Goal: Information Seeking & Learning: Learn about a topic

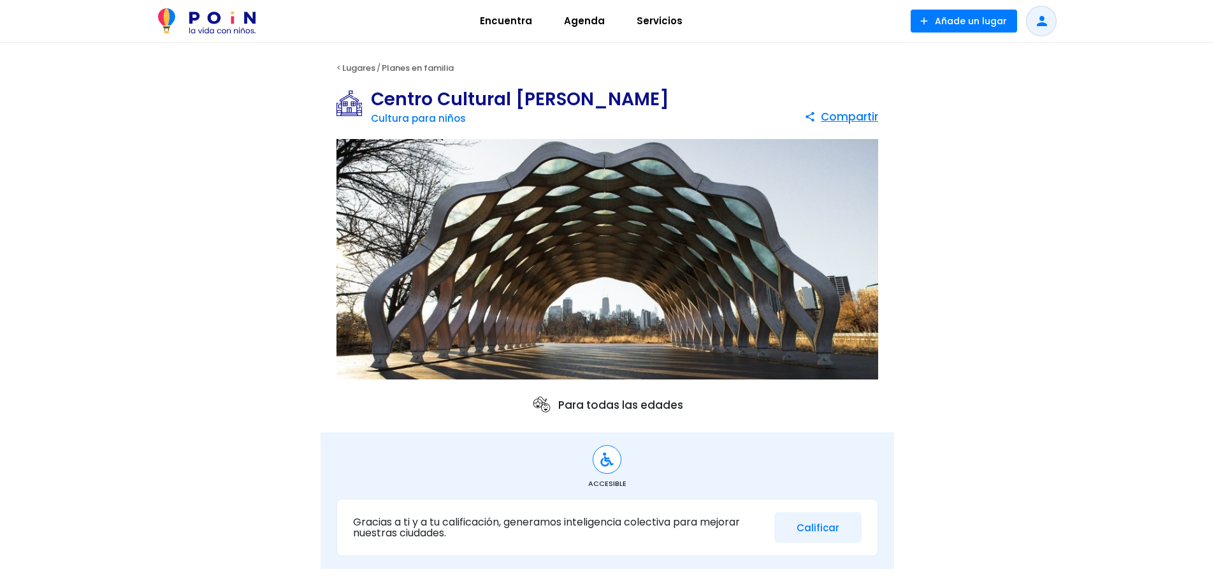
click at [656, 24] on span "Servicios" at bounding box center [659, 21] width 57 height 20
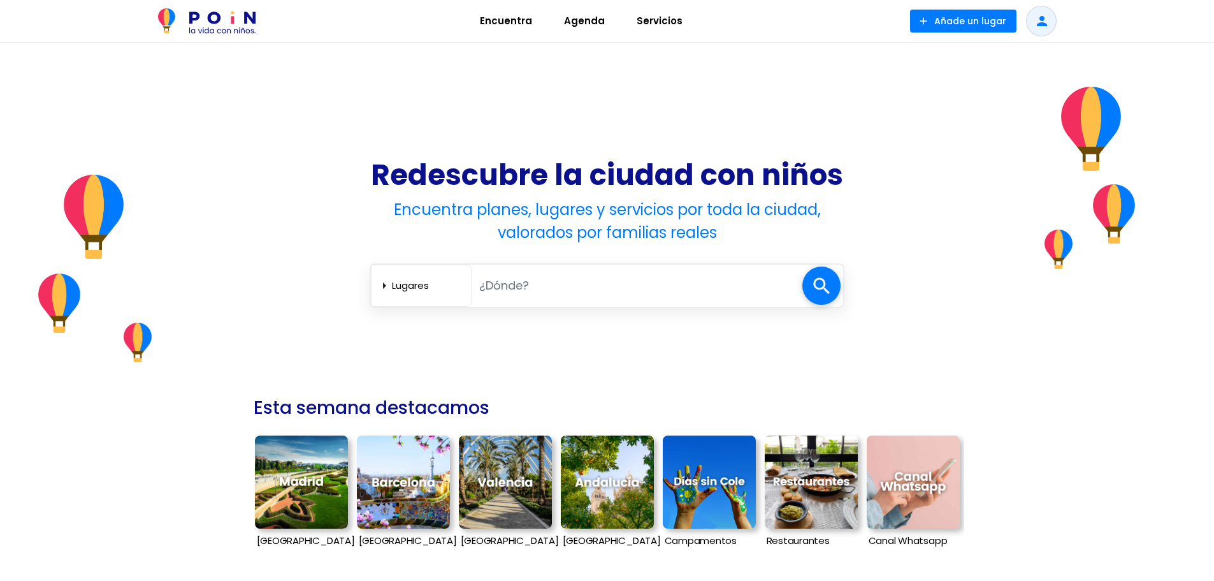
click at [303, 489] on img at bounding box center [301, 481] width 93 height 93
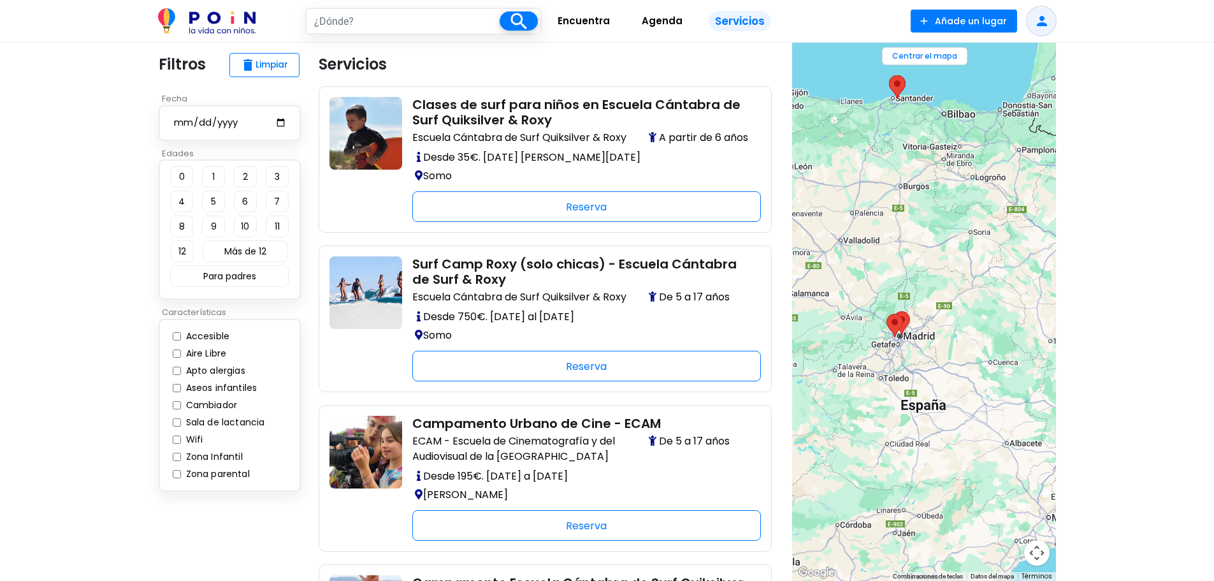
drag, startPoint x: 887, startPoint y: 343, endPoint x: 926, endPoint y: 344, distance: 39.5
click at [932, 347] on div at bounding box center [924, 312] width 264 height 538
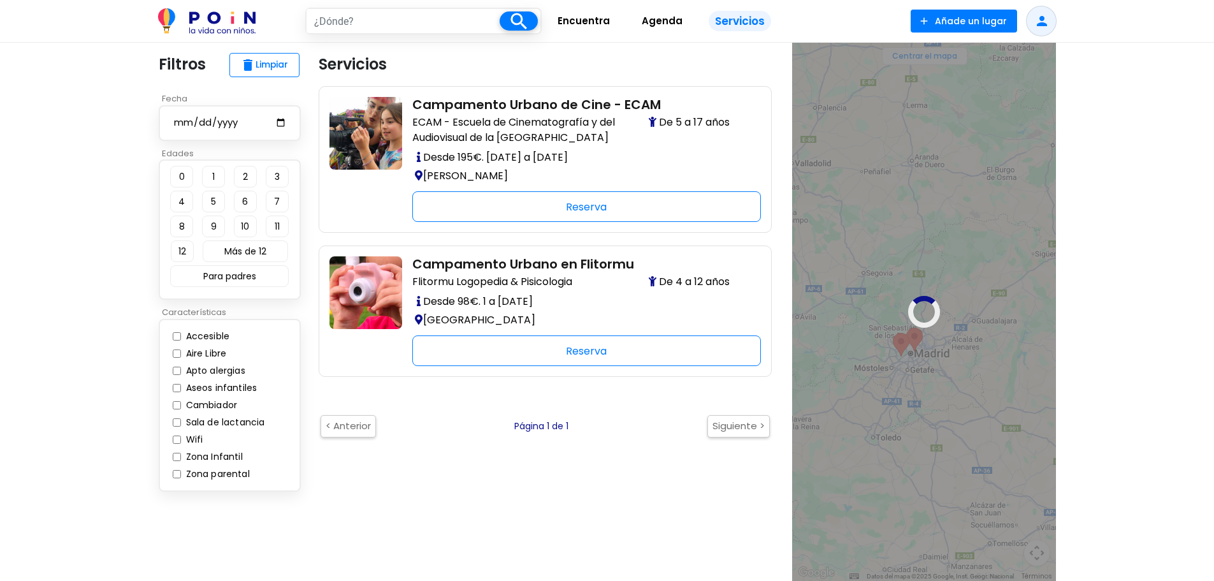
click at [1003, 387] on div at bounding box center [924, 312] width 264 height 538
click at [185, 201] on button "4" at bounding box center [181, 202] width 23 height 22
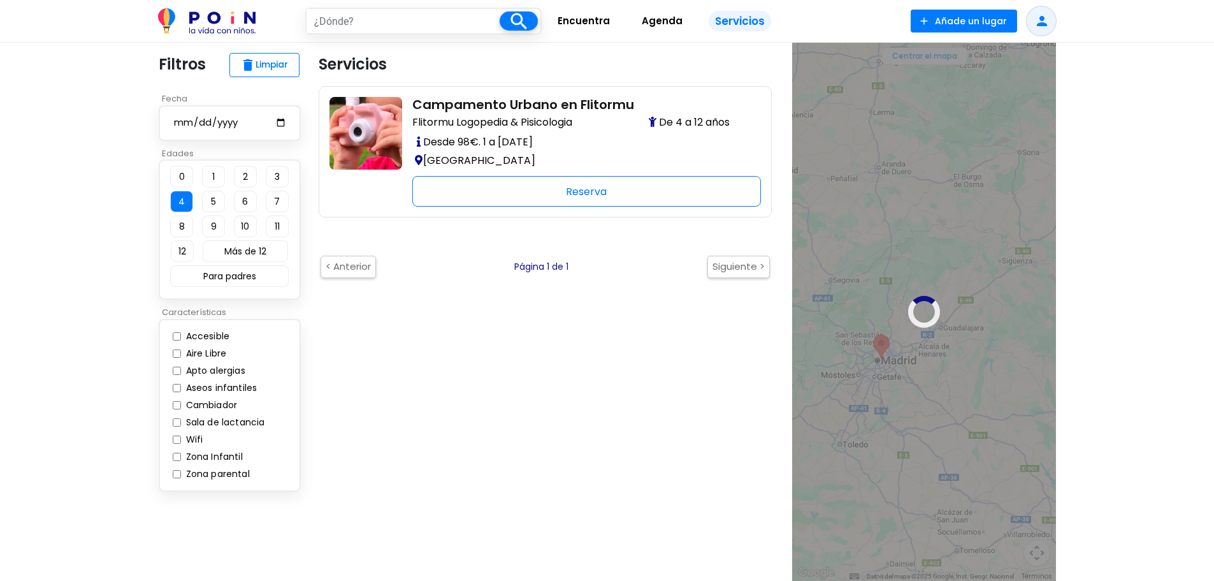
click at [224, 21] on img at bounding box center [207, 20] width 98 height 25
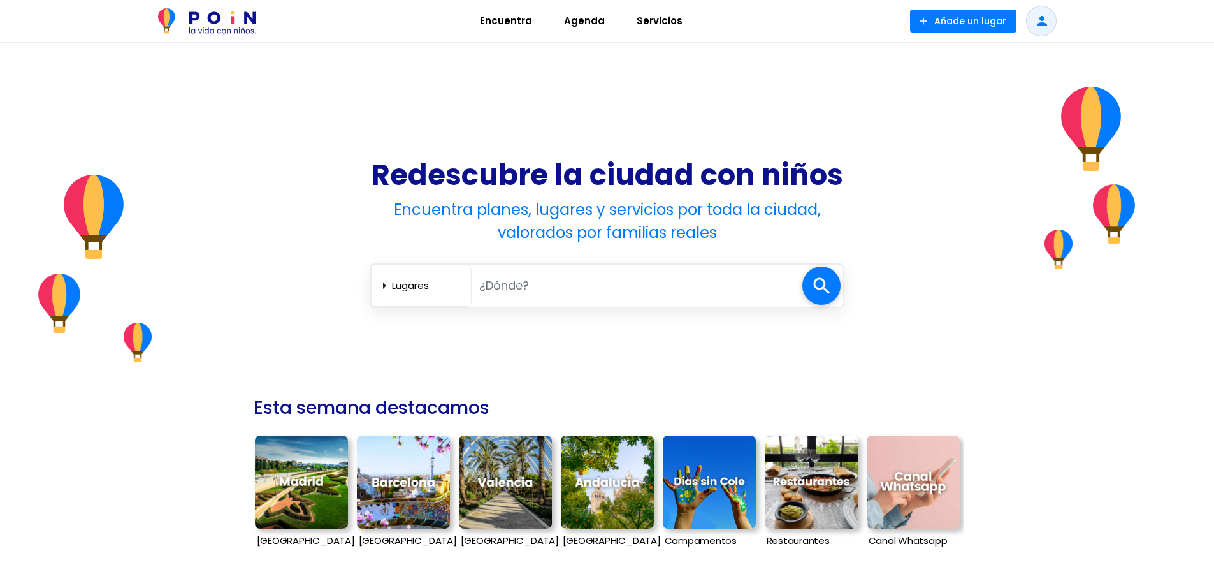
click at [581, 15] on span "Agenda" at bounding box center [584, 21] width 52 height 20
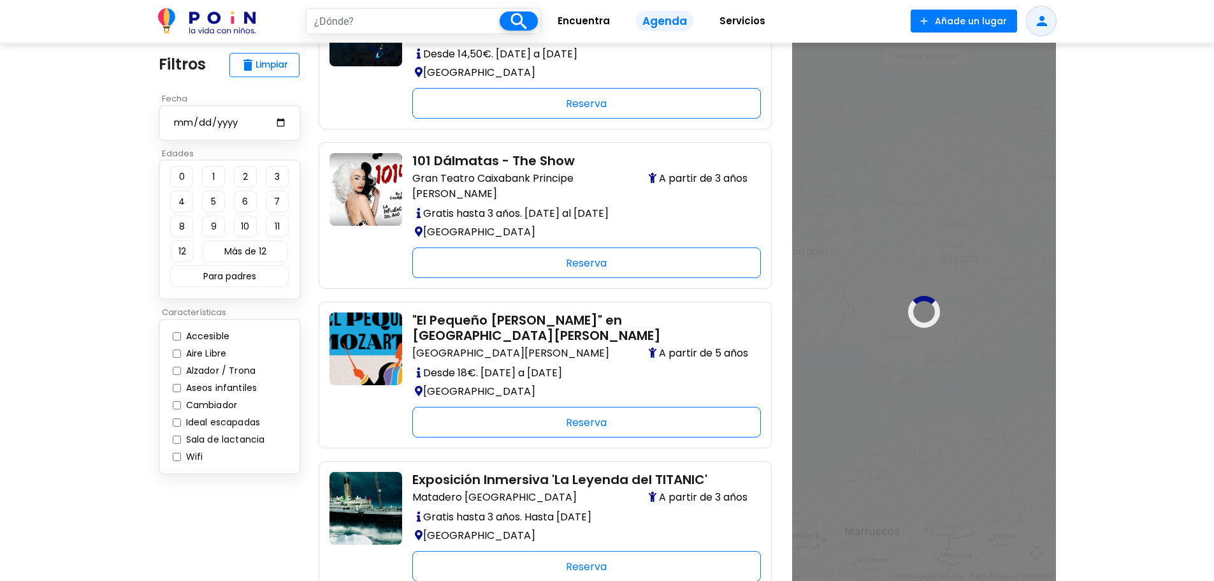
scroll to position [892, 0]
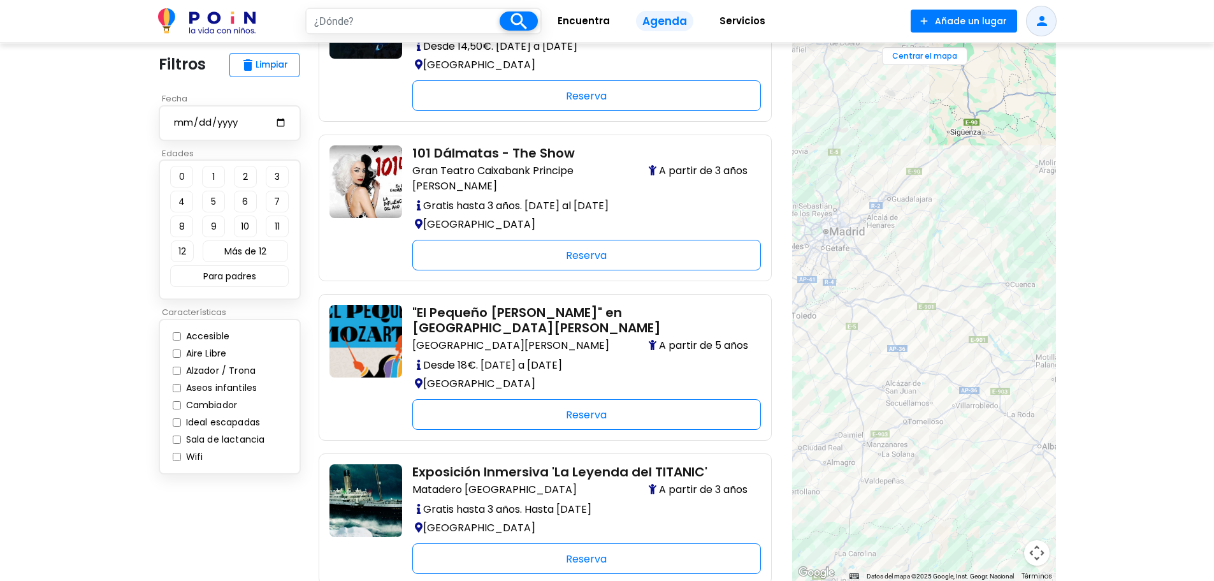
drag, startPoint x: 895, startPoint y: 235, endPoint x: 972, endPoint y: 261, distance: 81.2
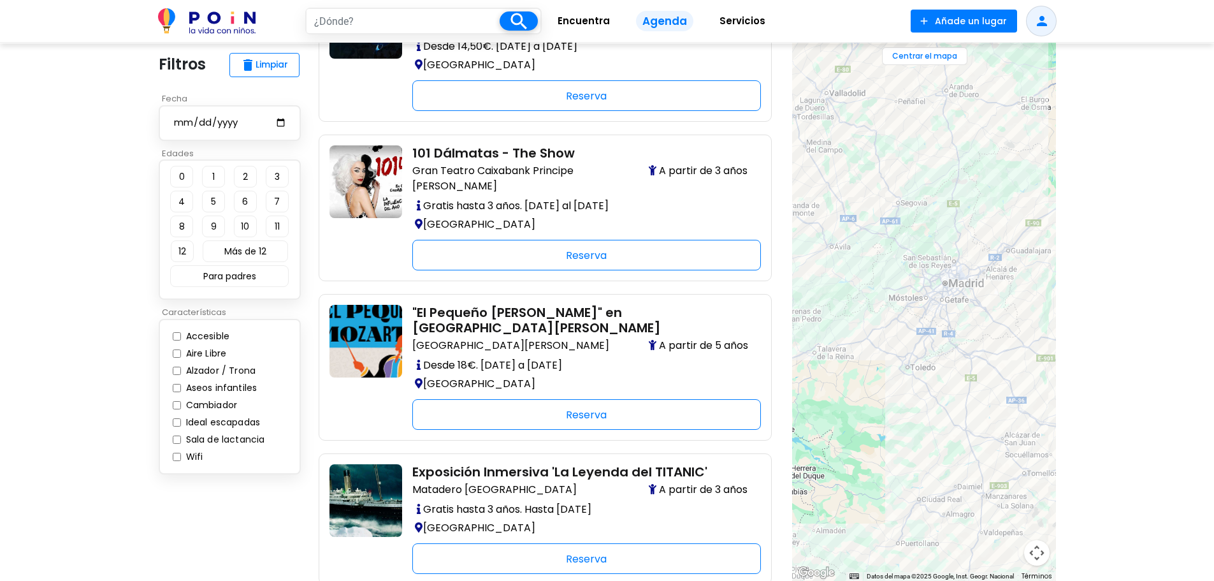
drag, startPoint x: 890, startPoint y: 234, endPoint x: 1016, endPoint y: 299, distance: 142.0
click at [1016, 299] on div at bounding box center [924, 312] width 264 height 538
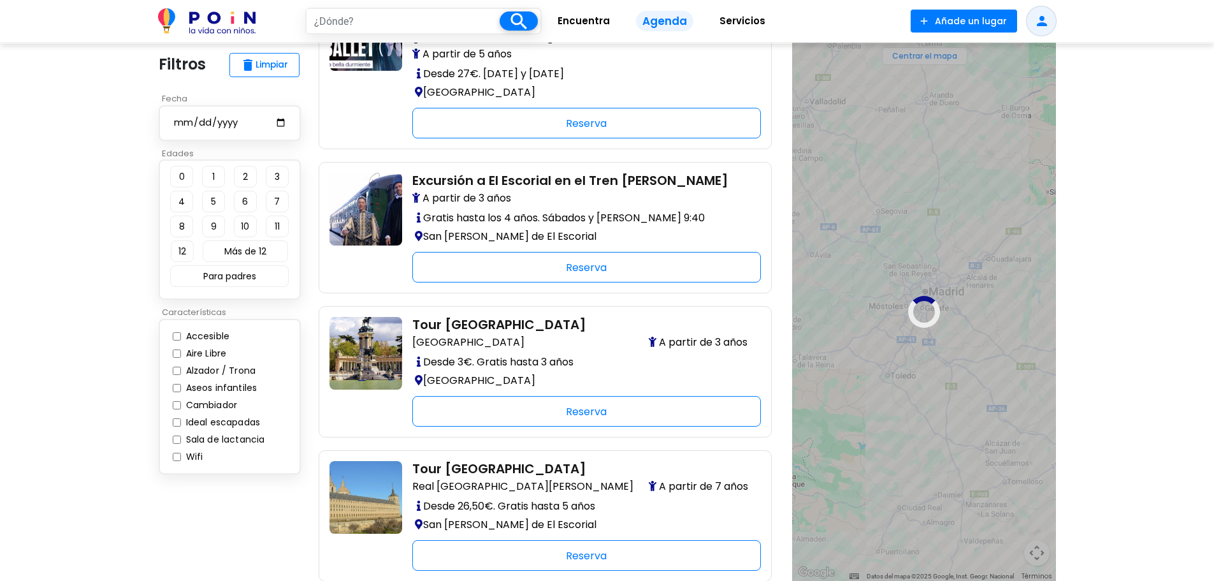
scroll to position [1657, 0]
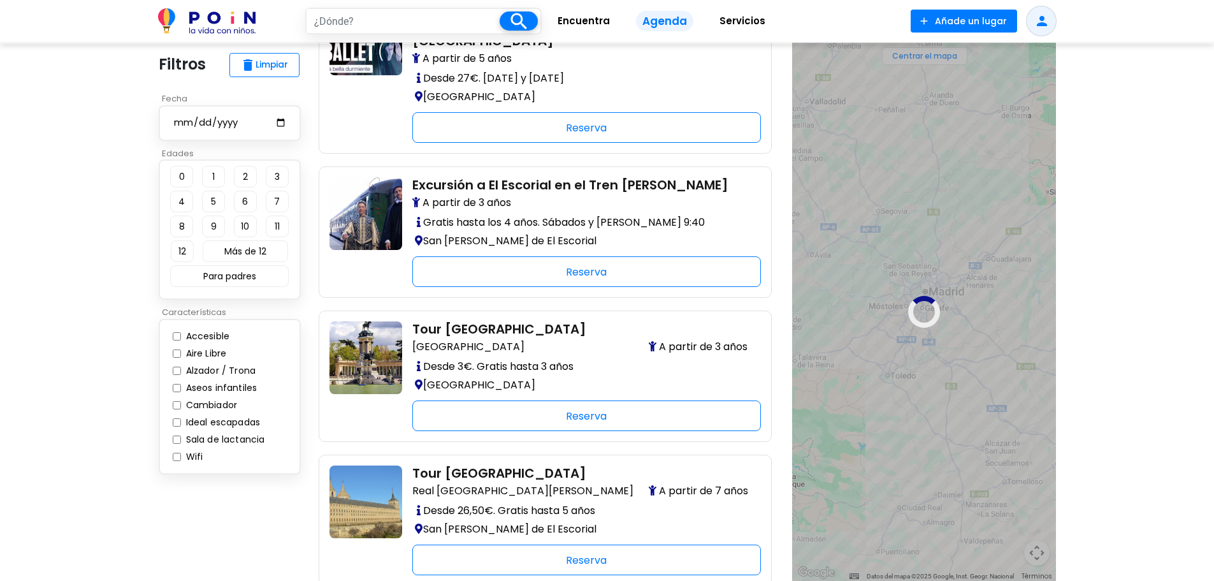
click at [184, 199] on button "4" at bounding box center [181, 202] width 23 height 22
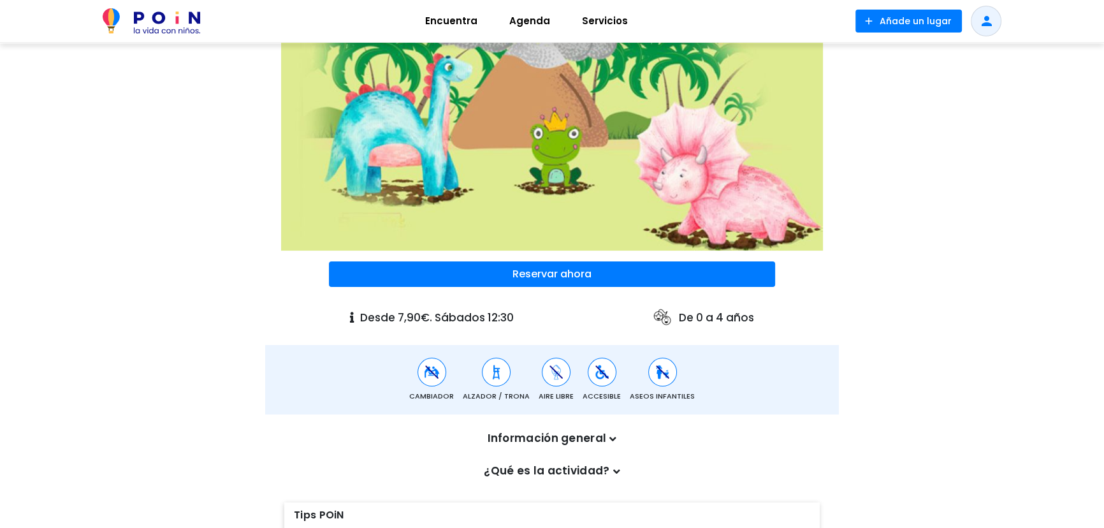
scroll to position [173, 0]
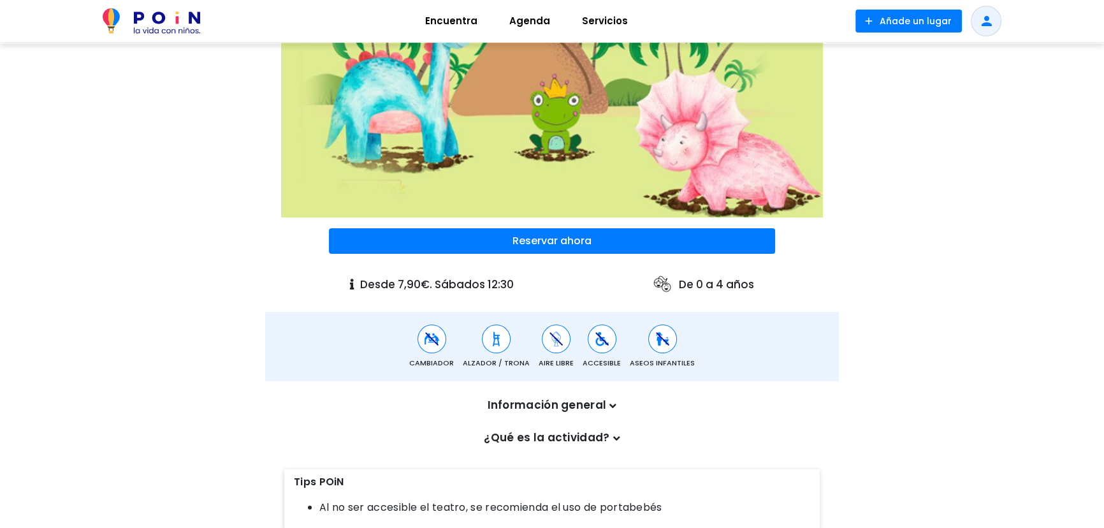
click at [609, 397] on p "Información general" at bounding box center [551, 405] width 529 height 17
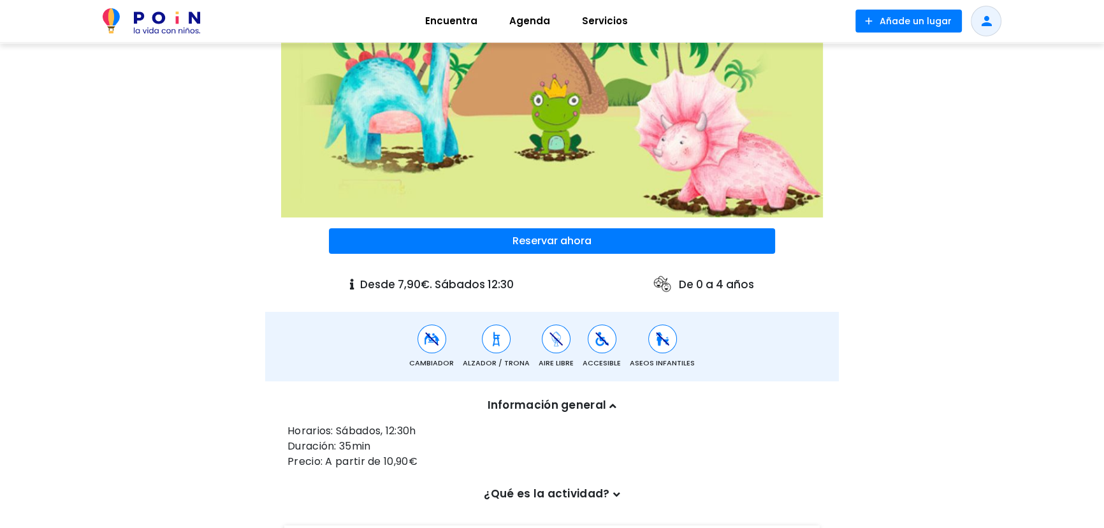
click at [607, 397] on p "Información general" at bounding box center [551, 405] width 529 height 17
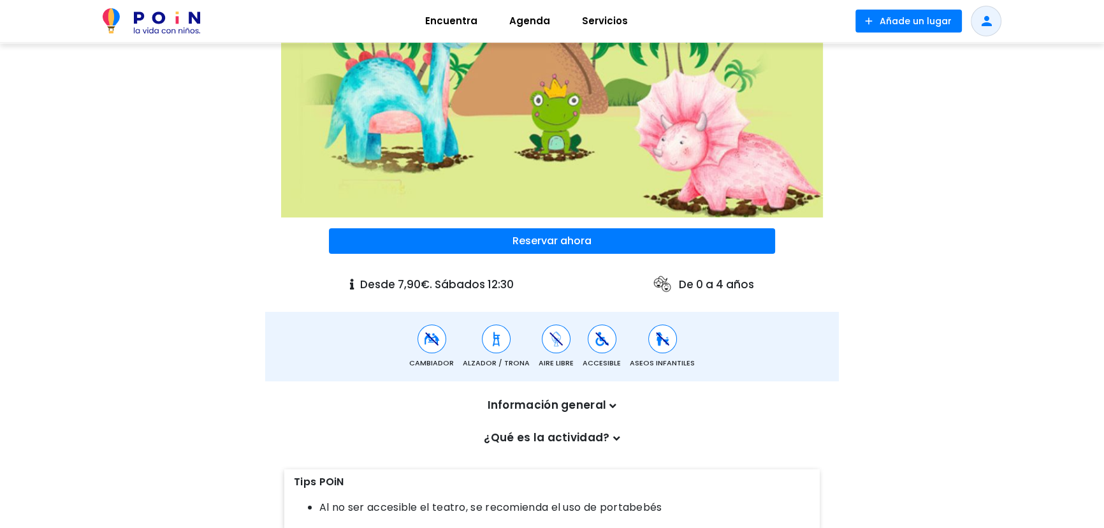
click at [614, 433] on icon at bounding box center [616, 438] width 7 height 11
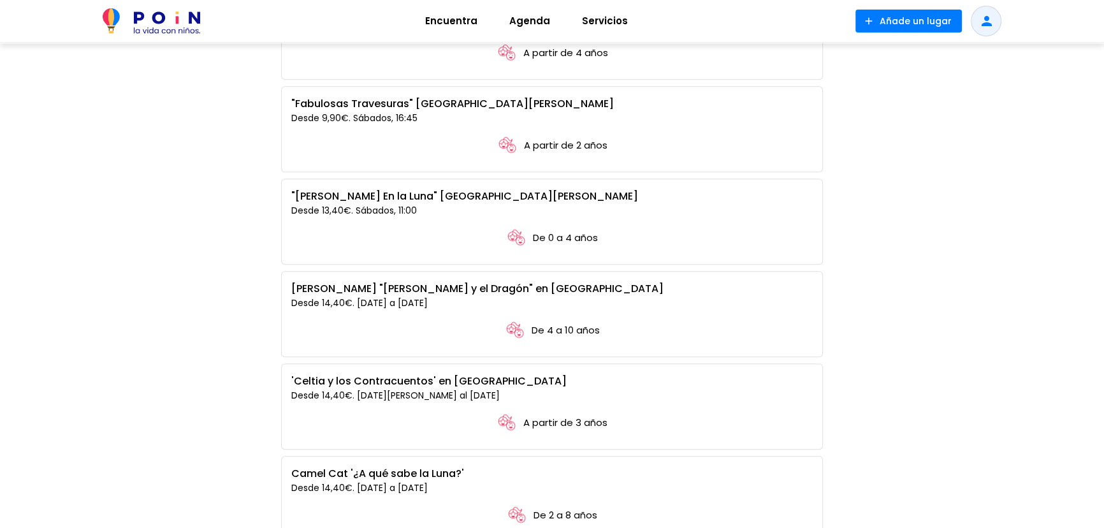
scroll to position [1101, 0]
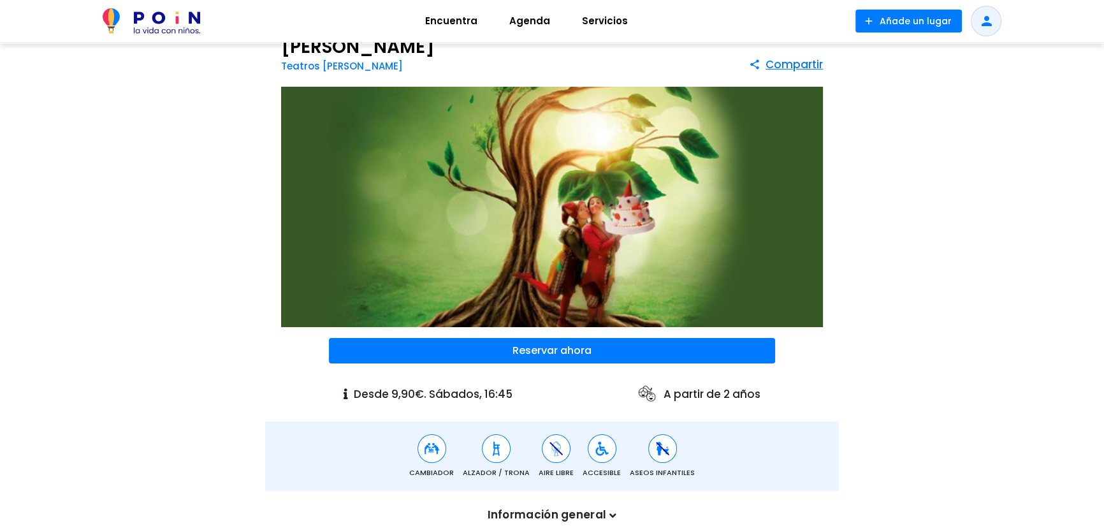
scroll to position [289, 0]
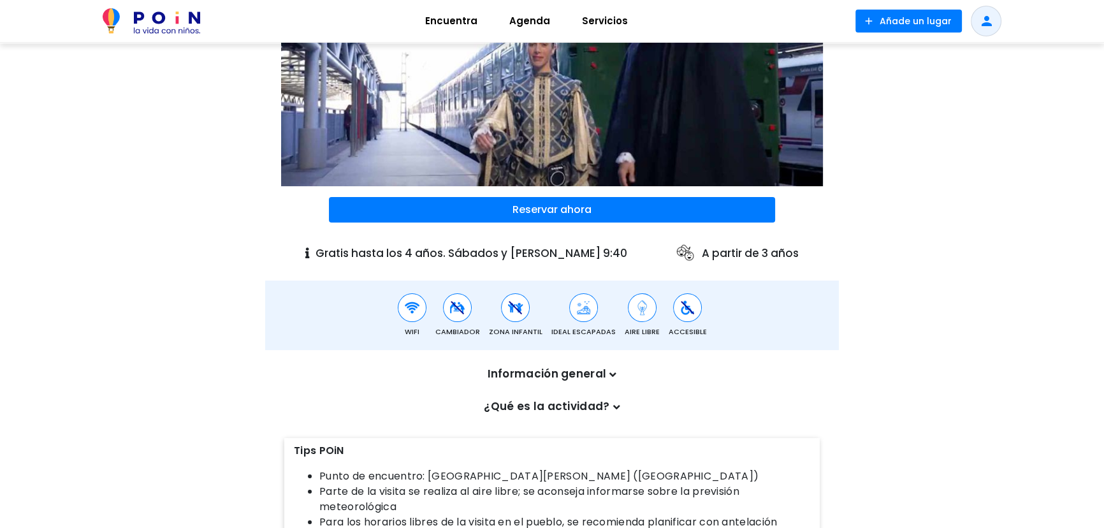
scroll to position [173, 0]
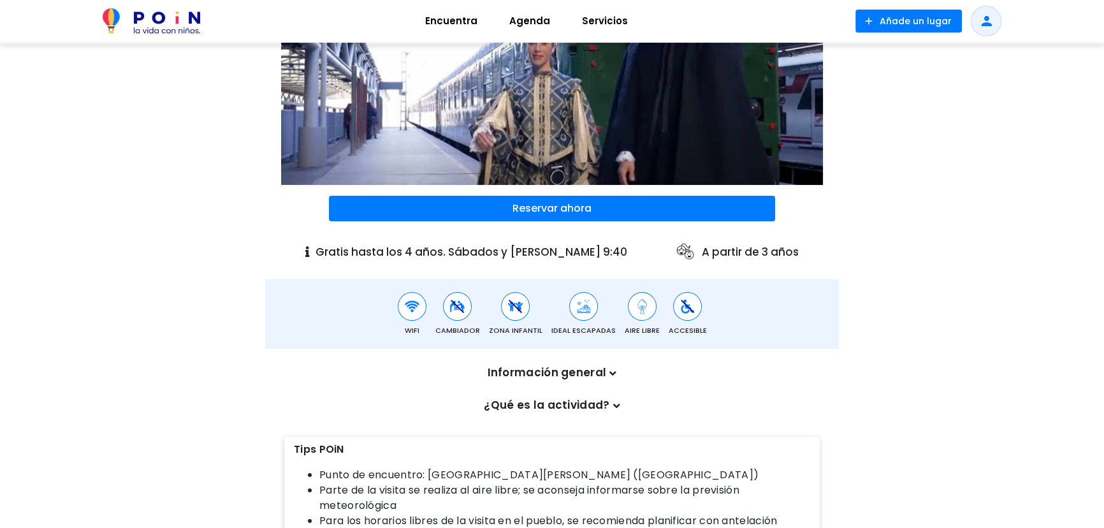
click at [609, 371] on icon at bounding box center [612, 373] width 7 height 11
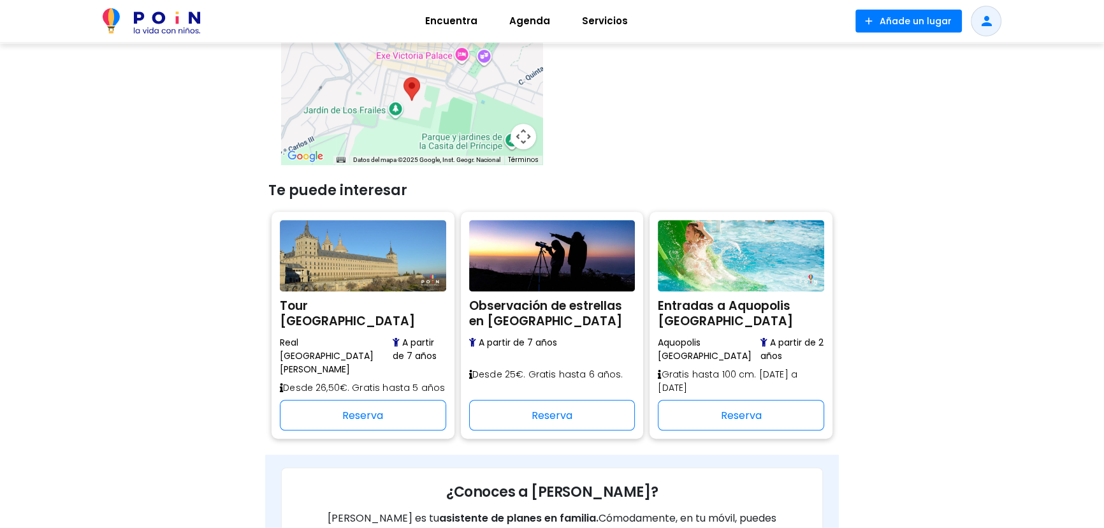
scroll to position [1217, 0]
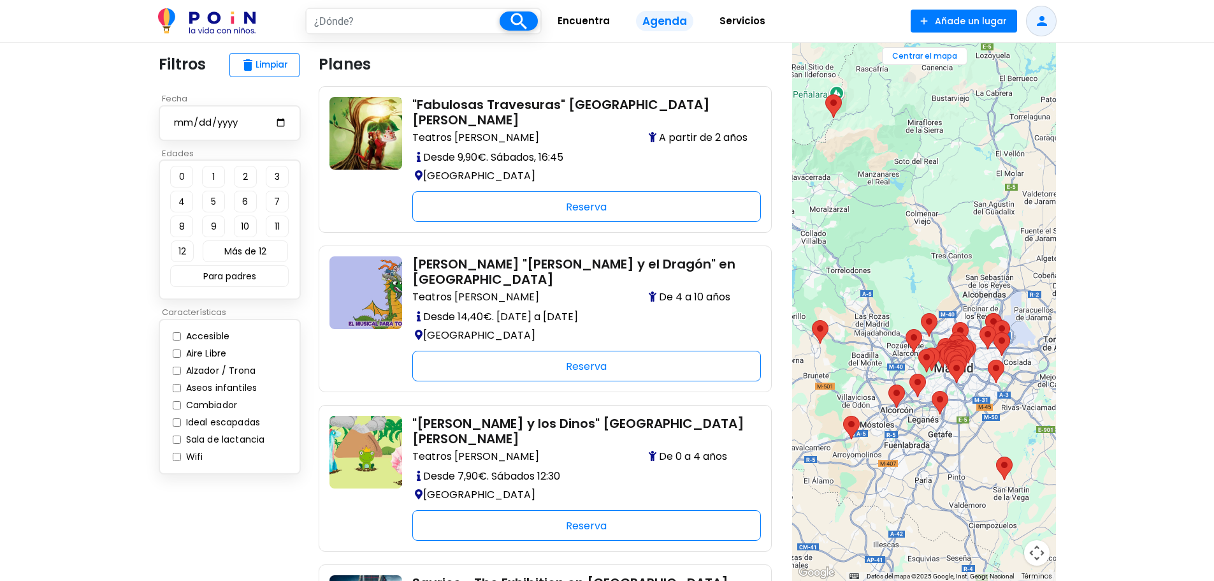
click at [930, 323] on img "DroneArt Show: Música y Espectáculo de Drones Madrid" at bounding box center [929, 325] width 27 height 34
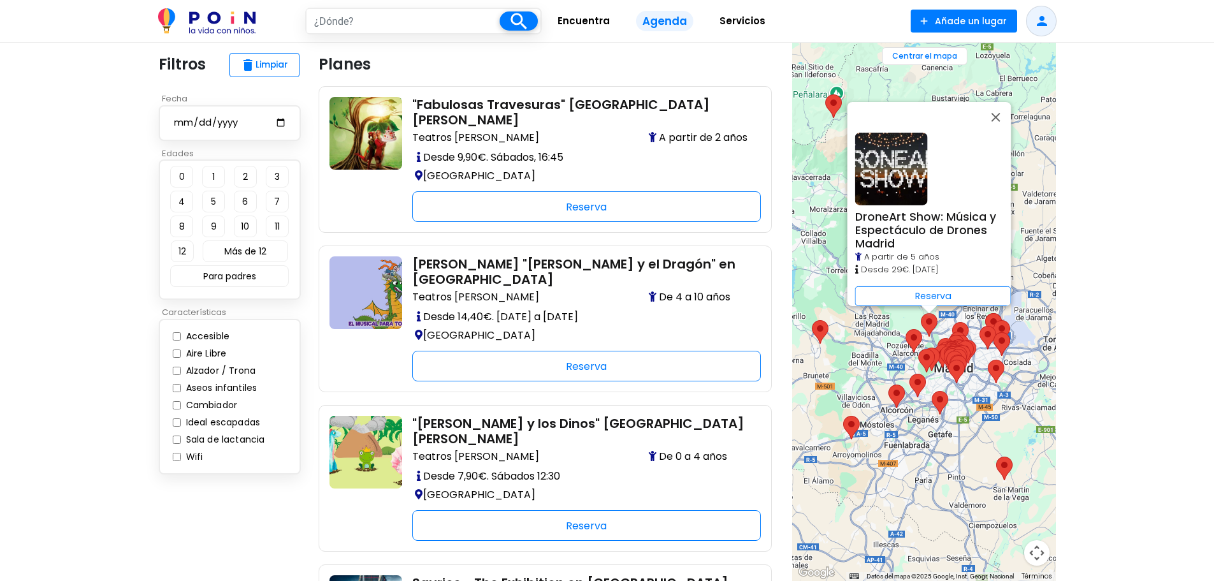
click at [818, 327] on img "Entradas a Aquopolis Madrid" at bounding box center [820, 332] width 27 height 34
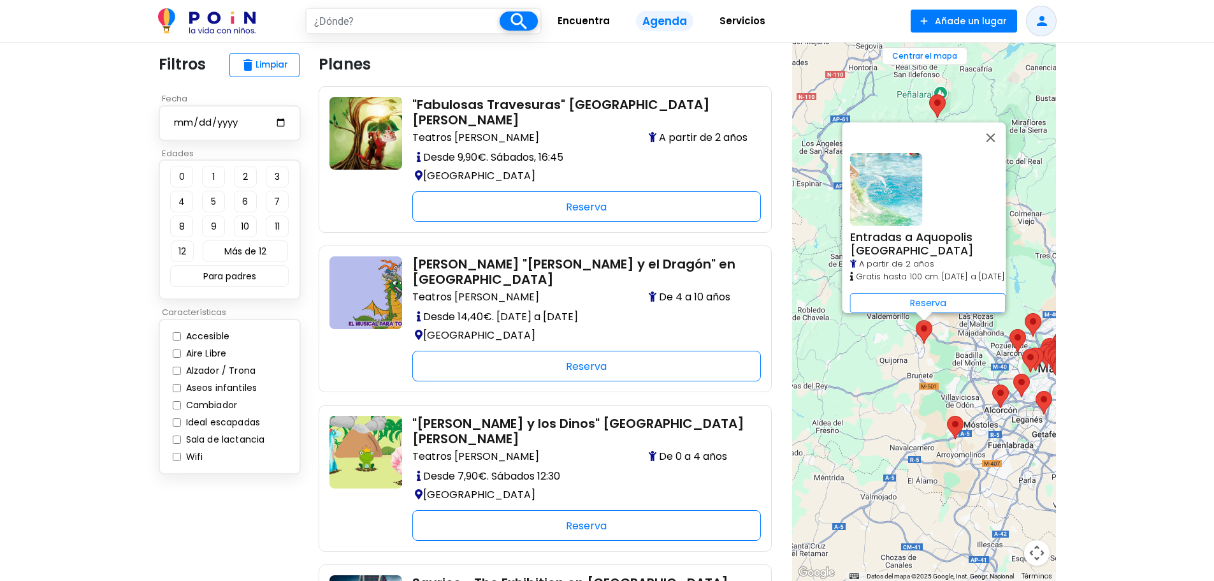
click at [939, 95] on img "Paseo a caballo por el Parque Nacional Sierra del Guadarrama" at bounding box center [937, 106] width 27 height 34
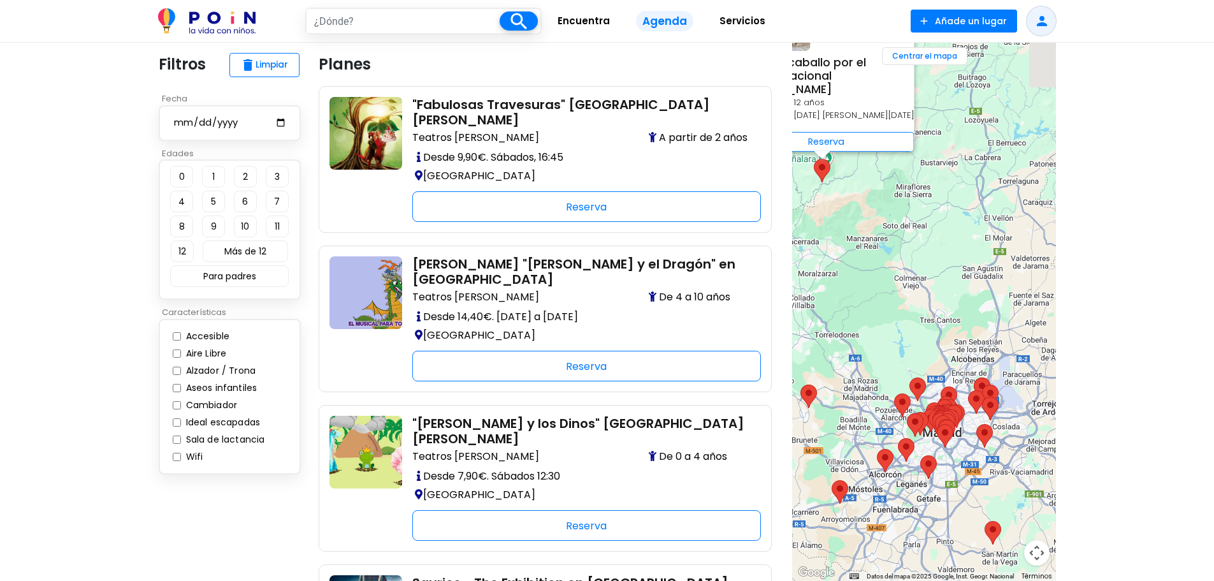
drag, startPoint x: 954, startPoint y: 420, endPoint x: 836, endPoint y: 264, distance: 195.7
click at [833, 266] on div "Paseo a caballo por el Parque Nacional Sierra del Guadarrama A partir de 12 año…" at bounding box center [924, 312] width 264 height 538
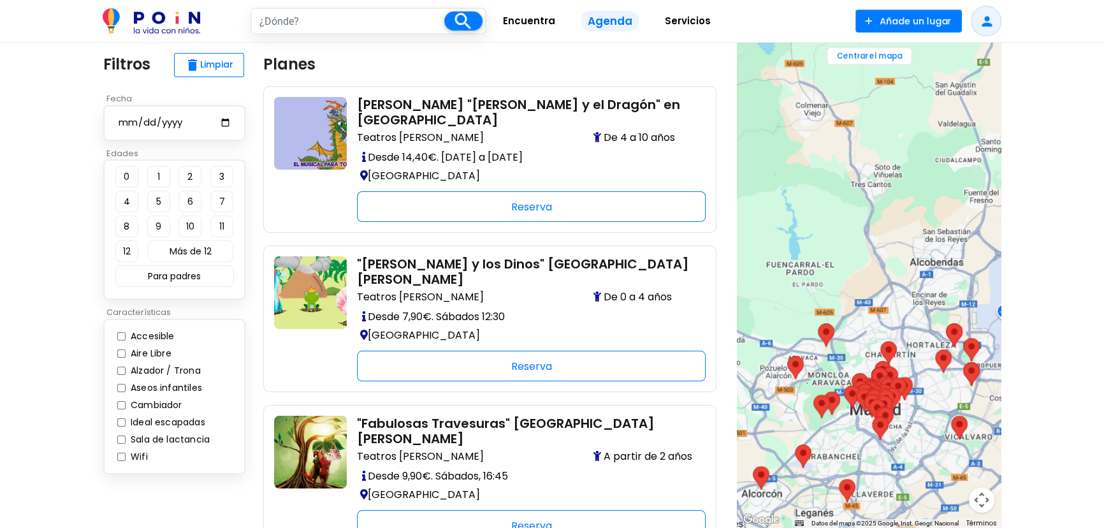
click at [890, 351] on img "Tour Bernabéu Real Madrid" at bounding box center [888, 353] width 27 height 34
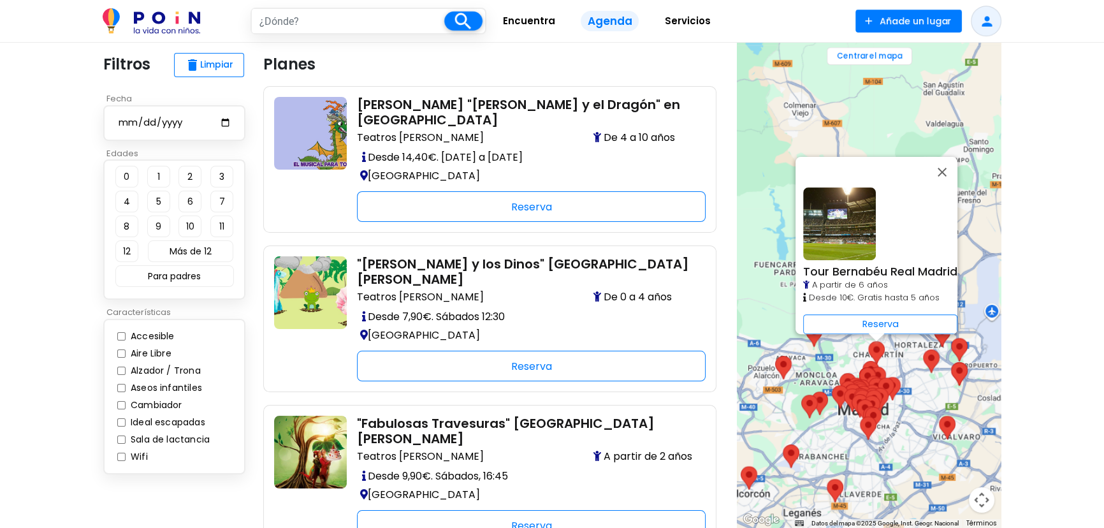
click at [873, 376] on img at bounding box center [861, 391] width 27 height 34
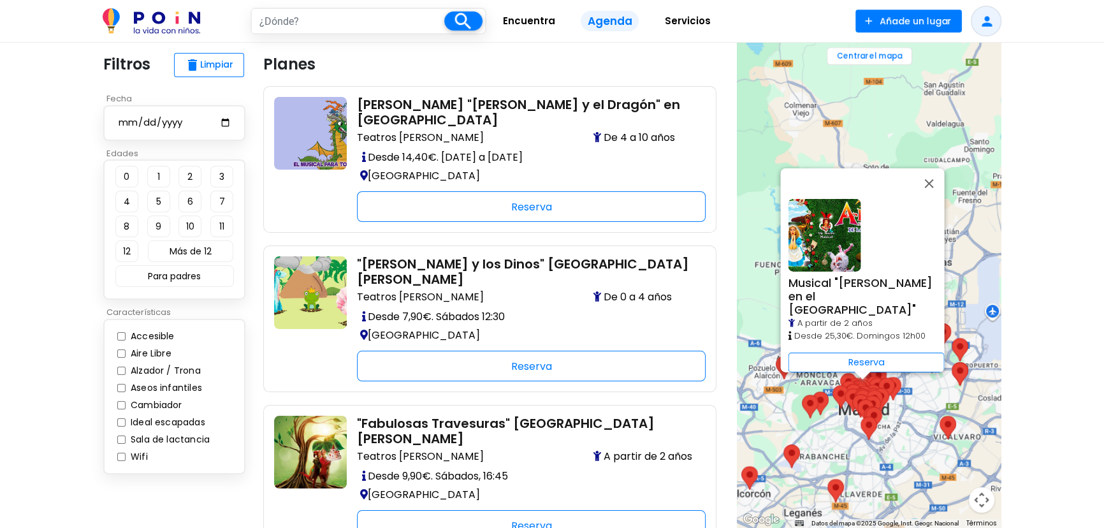
click at [869, 396] on img "Museo de la Felicidad · MÜF Madrid" at bounding box center [865, 411] width 27 height 34
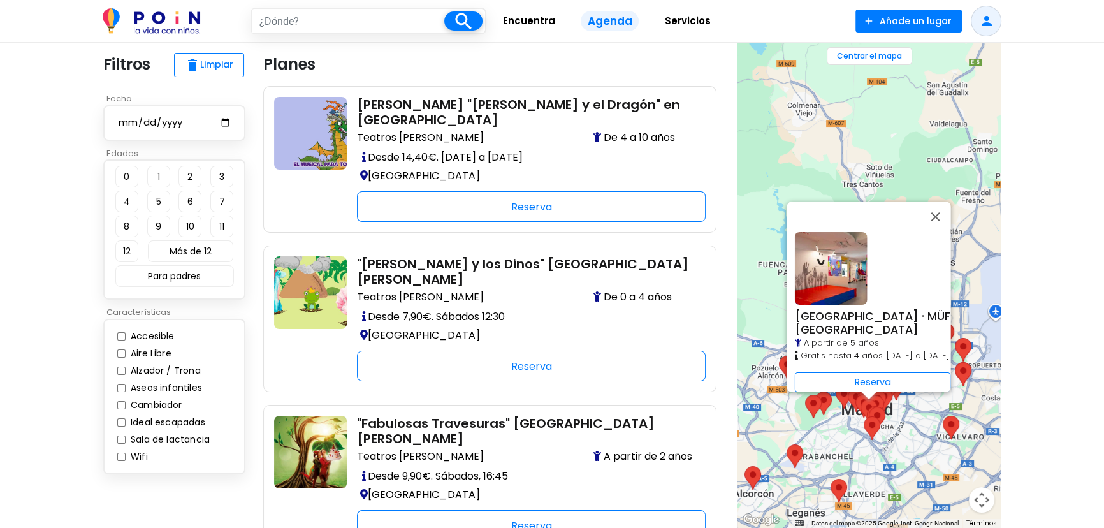
drag, startPoint x: 806, startPoint y: 310, endPoint x: 809, endPoint y: 304, distance: 6.6
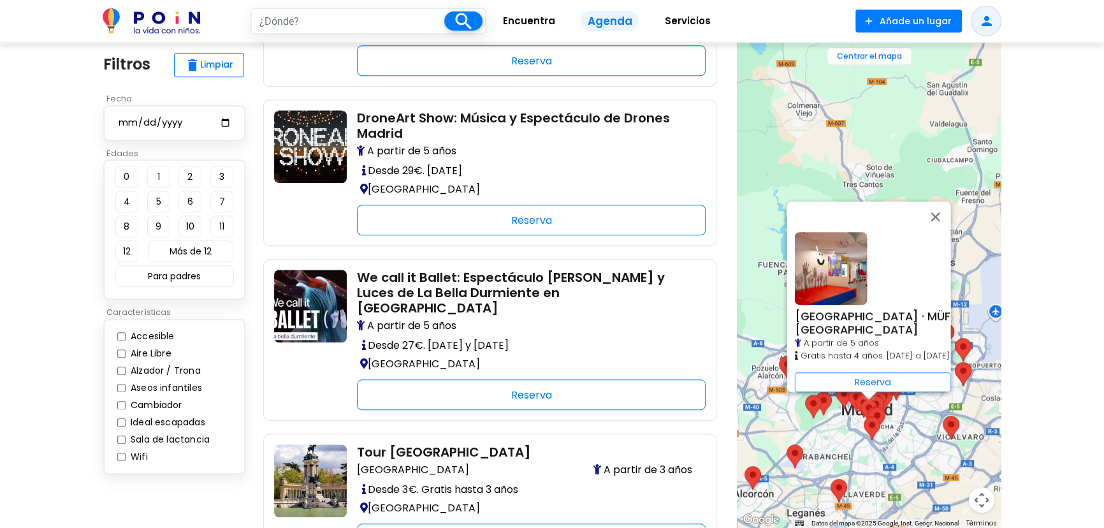
scroll to position [1854, 0]
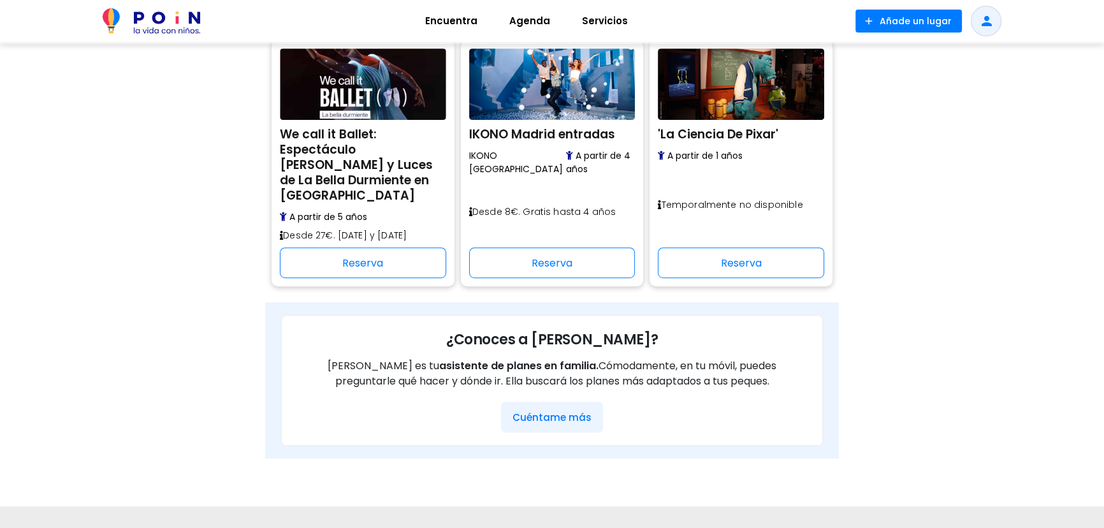
scroll to position [927, 0]
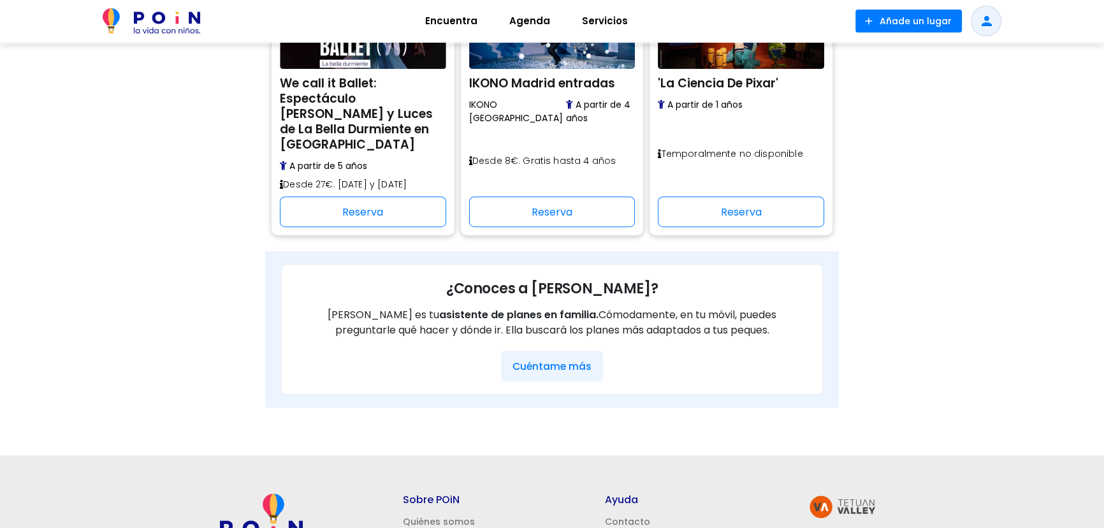
click at [567, 351] on button "Cuéntame más" at bounding box center [552, 366] width 102 height 31
